Goal: Find specific page/section: Find specific page/section

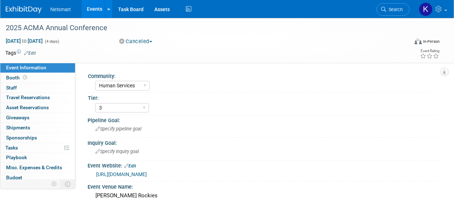
select select "Human Services"
select select "3"
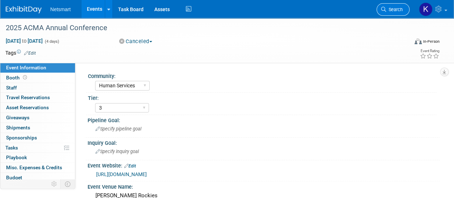
click at [404, 11] on link "Search" at bounding box center [393, 9] width 33 height 13
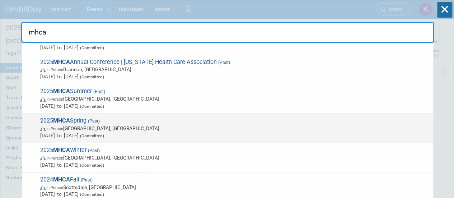
scroll to position [56, 0]
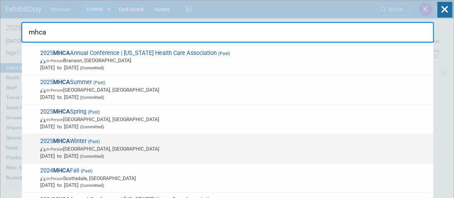
type input "mhca"
drag, startPoint x: 102, startPoint y: 142, endPoint x: 79, endPoint y: 140, distance: 23.0
drag, startPoint x: 79, startPoint y: 140, endPoint x: 71, endPoint y: 140, distance: 7.2
click at [71, 140] on span "2025 MHCA Winter (Past) In-Person Clearwater, FL Feb 25, 2025 to Feb 27, 2025 (…" at bounding box center [234, 148] width 392 height 22
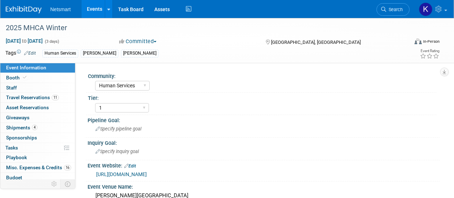
select select "Human Services"
select select "1"
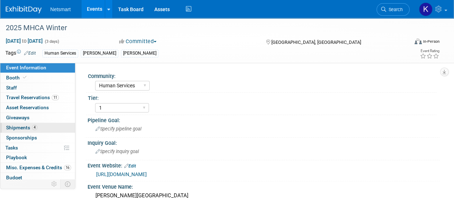
click at [52, 128] on link "4 Shipments 4" at bounding box center [37, 128] width 75 height 10
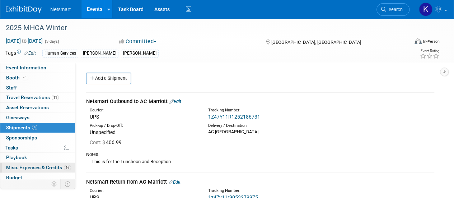
click at [51, 168] on span "Misc. Expenses & Credits 16" at bounding box center [38, 167] width 65 height 6
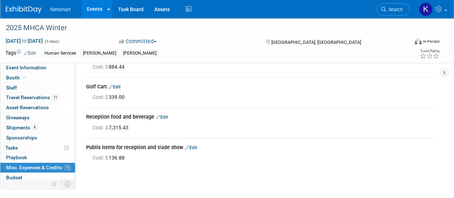
scroll to position [409, 0]
